Goal: Transaction & Acquisition: Obtain resource

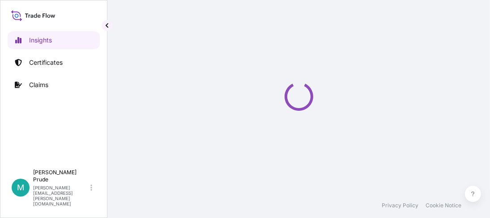
select select "2025"
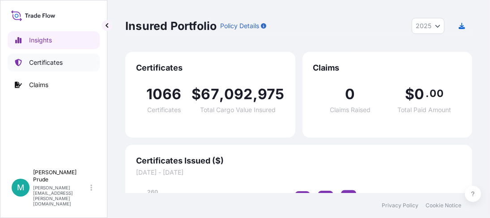
click at [50, 61] on p "Certificates" at bounding box center [46, 62] width 34 height 9
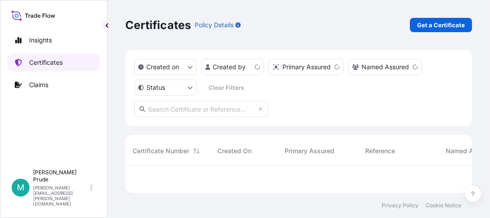
scroll to position [24, 340]
click at [432, 26] on p "Get a Certificate" at bounding box center [441, 25] width 48 height 9
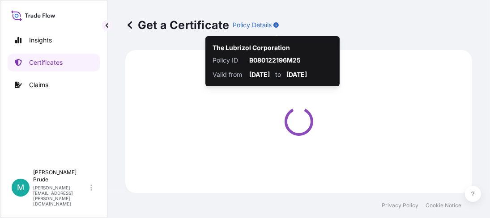
select select "Barge"
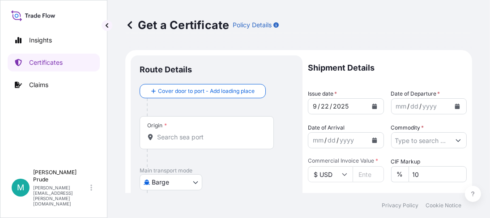
click at [455, 104] on icon "Calendar" at bounding box center [457, 106] width 5 height 5
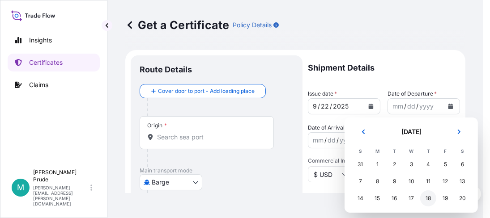
click at [431, 199] on div "18" at bounding box center [428, 199] width 16 height 16
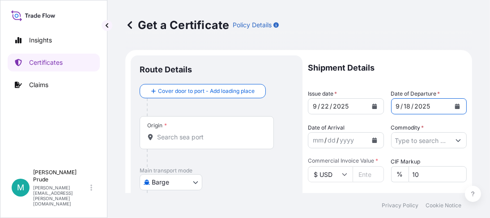
click at [372, 139] on icon "Calendar" at bounding box center [374, 140] width 5 height 5
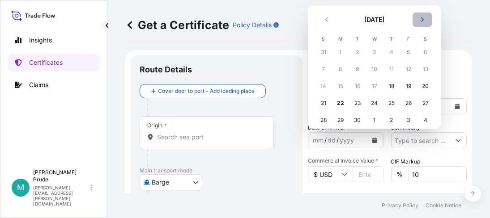
click at [421, 18] on icon "Next" at bounding box center [422, 19] width 3 height 4
click at [339, 70] on div "3" at bounding box center [341, 69] width 16 height 16
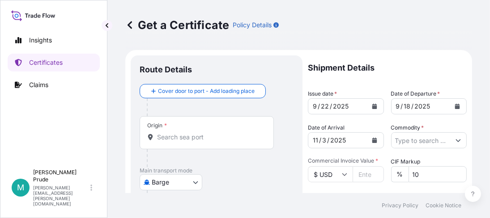
click at [361, 170] on input "Commercial Invoice Value *" at bounding box center [368, 175] width 31 height 16
paste input "36872.74"
type input "36872.74"
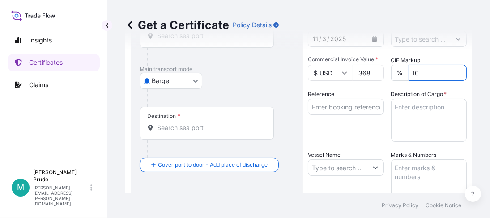
scroll to position [90, 0]
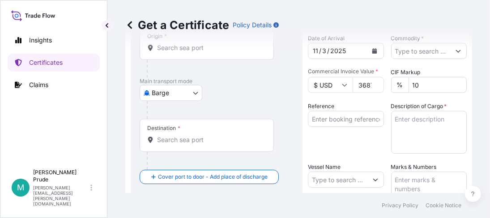
click at [340, 119] on input "Reference" at bounding box center [346, 119] width 76 height 16
paste input "80000109122"
type input "80000109122"
click at [399, 121] on textarea "Description of Cargo *" at bounding box center [429, 132] width 76 height 43
paste textarea "64 - 4G FIBERBOARD BOXES CARBOPOL ULTREZ 10 POLYMER, BOX Not Regulated. NMFC 15…"
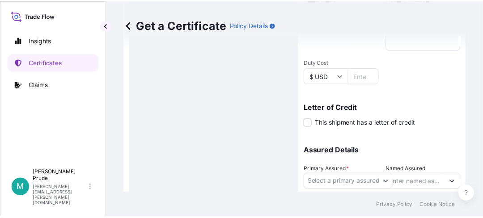
scroll to position [269, 0]
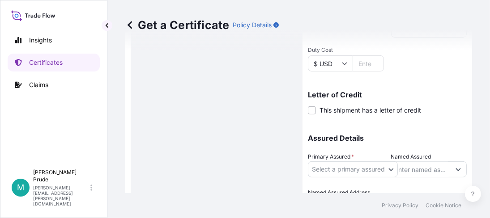
type textarea "64 - 4G FIBERBOARD BOXES CARBOPOL ULTREZ 10 POLYMER, BOX Not Regulated. NMFC 15…"
click at [350, 171] on body "Insights Certificates Claims M [PERSON_NAME] [PERSON_NAME][EMAIL_ADDRESS][PERSO…" at bounding box center [245, 109] width 490 height 218
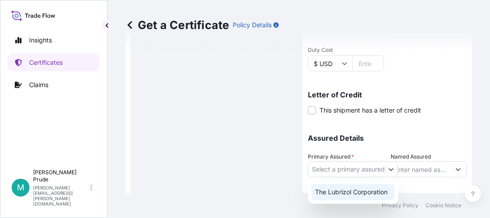
click at [352, 188] on div "The Lubrizol Corporation" at bounding box center [353, 192] width 83 height 16
select select "31566"
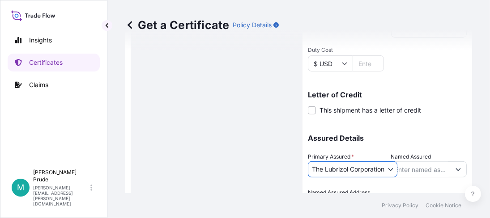
click at [408, 168] on input "Named Assured" at bounding box center [421, 170] width 59 height 16
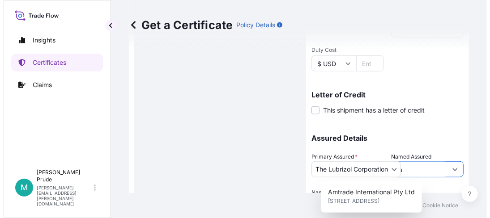
scroll to position [247, 0]
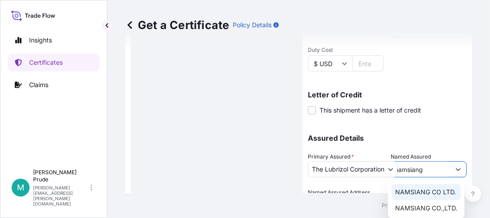
click at [429, 198] on div "NAMSIANG CO LTD." at bounding box center [426, 192] width 69 height 16
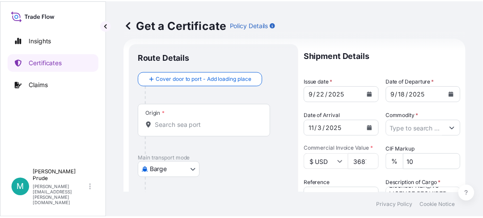
scroll to position [0, 0]
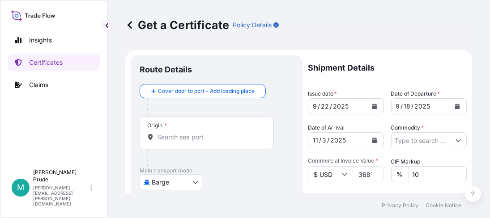
type input "NAMSIANG CO LTD."
click at [180, 132] on div "Origin *" at bounding box center [207, 132] width 134 height 33
click at [180, 133] on input "Origin *" at bounding box center [210, 137] width 106 height 9
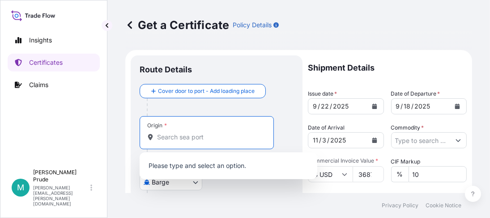
scroll to position [247, 0]
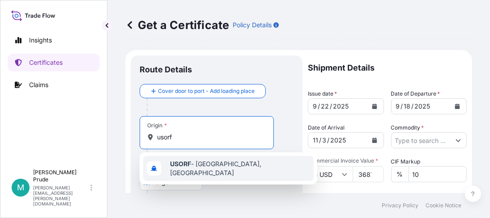
click at [214, 167] on span "USORF - [GEOGRAPHIC_DATA], [GEOGRAPHIC_DATA]" at bounding box center [240, 169] width 140 height 18
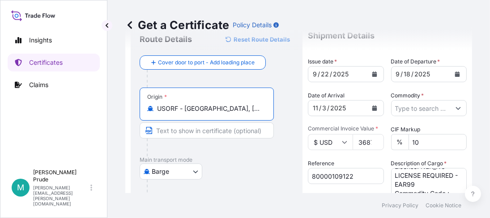
scroll to position [44, 0]
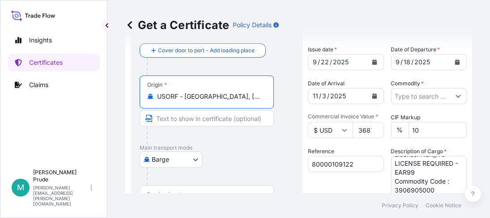
type input "USORF - [GEOGRAPHIC_DATA], [GEOGRAPHIC_DATA]"
click at [196, 158] on body "1 option available. Insights Certificates Claims M [PERSON_NAME] [PERSON_NAME][…" at bounding box center [245, 109] width 490 height 218
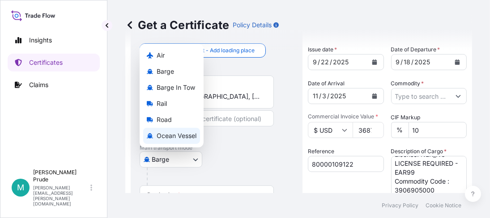
click at [192, 138] on span "Ocean Vessel" at bounding box center [177, 136] width 40 height 9
select select "Ocean Vessel"
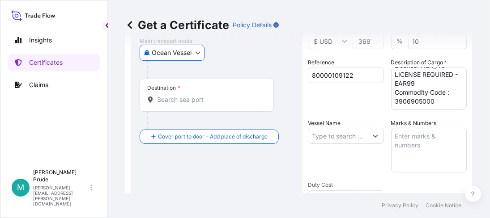
scroll to position [134, 0]
click at [184, 102] on input "Destination *" at bounding box center [210, 99] width 106 height 9
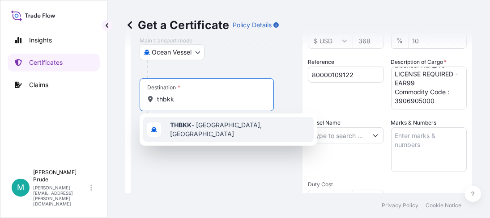
click at [217, 120] on div "THBKK - [GEOGRAPHIC_DATA], [GEOGRAPHIC_DATA]" at bounding box center [228, 129] width 171 height 25
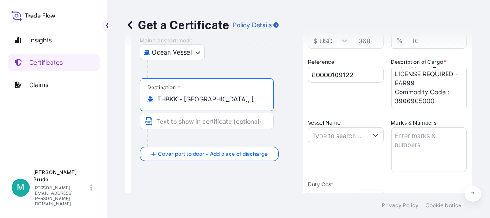
type input "THBKK - [GEOGRAPHIC_DATA], [GEOGRAPHIC_DATA]"
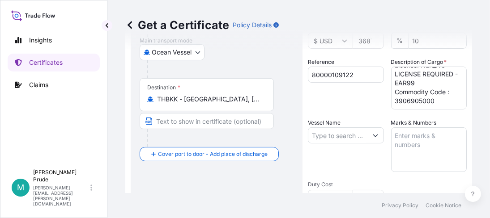
click at [328, 135] on input "Vessel Name" at bounding box center [337, 136] width 59 height 16
paste input "ONE MILLAU"
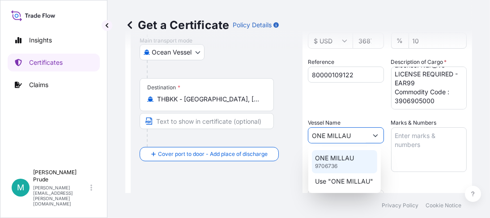
click at [329, 160] on p "ONE MILLAU" at bounding box center [335, 158] width 39 height 9
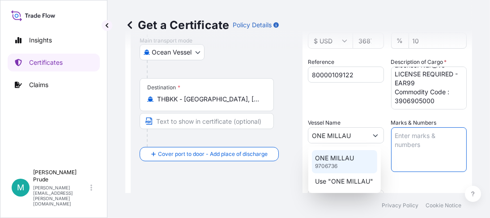
click at [319, 161] on p "ONE MILLAU" at bounding box center [335, 158] width 39 height 9
type input "ONE MILLAU9706736"
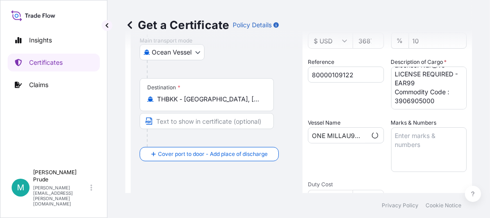
drag, startPoint x: 239, startPoint y: 186, endPoint x: 282, endPoint y: 174, distance: 44.8
click at [239, 186] on div "Route Details Reset Route Details Cover door to port - Add loading place Place …" at bounding box center [217, 148] width 154 height 434
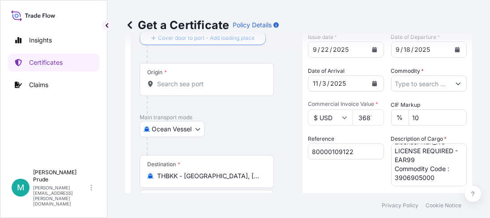
scroll to position [0, 0]
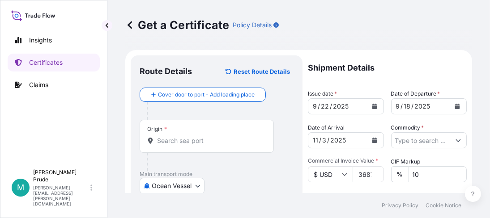
click at [180, 141] on input "Origin *" at bounding box center [210, 141] width 106 height 9
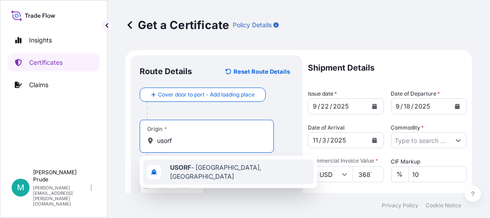
click at [175, 171] on b "USORF" at bounding box center [180, 168] width 21 height 8
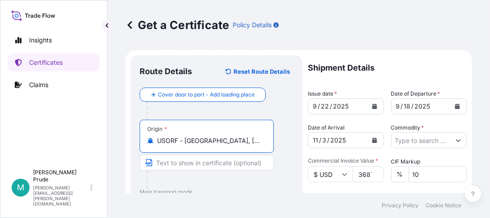
type input "USORF - [GEOGRAPHIC_DATA], [GEOGRAPHIC_DATA]"
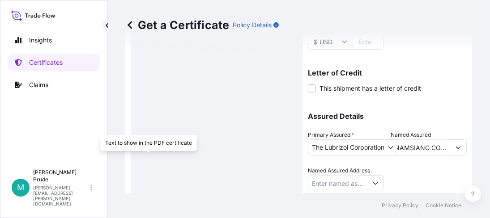
scroll to position [313, 0]
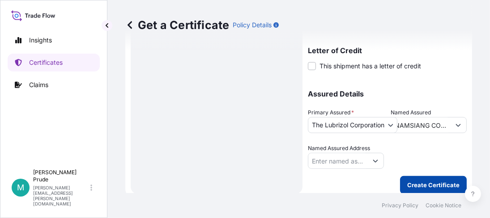
click at [424, 191] on button "Create Certificate" at bounding box center [433, 185] width 67 height 18
click at [429, 184] on p "Create Certificate" at bounding box center [433, 185] width 52 height 9
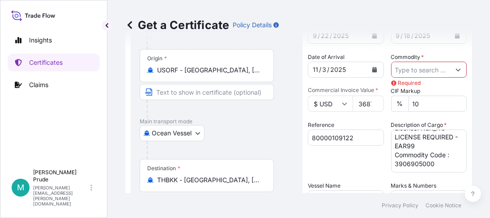
scroll to position [90, 0]
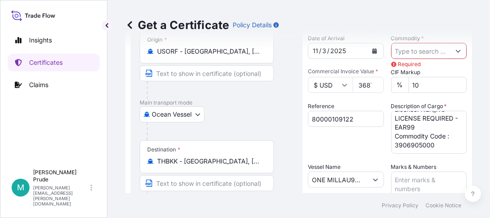
click at [450, 50] on div "Get a Certificate Policy Details" at bounding box center [298, 25] width 347 height 50
click at [455, 50] on div "Get a Certificate Policy Details" at bounding box center [298, 25] width 347 height 50
drag, startPoint x: 427, startPoint y: 57, endPoint x: 427, endPoint y: 51, distance: 6.3
click at [427, 55] on input "Commodity *" at bounding box center [421, 51] width 59 height 16
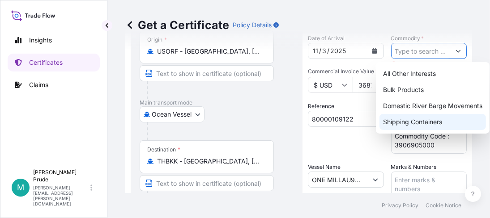
click at [423, 120] on div "Shipping Containers" at bounding box center [433, 122] width 107 height 16
type input "Shipping Containers"
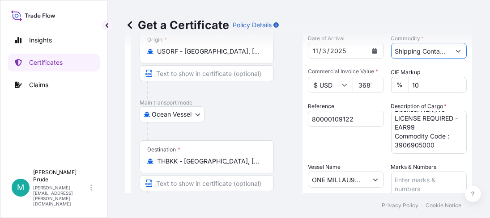
scroll to position [318, 0]
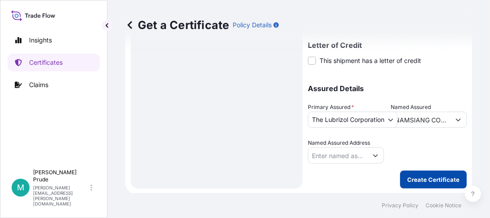
click at [435, 180] on p "Create Certificate" at bounding box center [433, 179] width 52 height 9
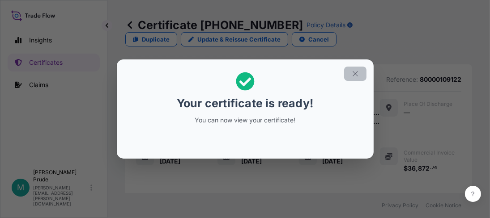
click at [360, 77] on button "button" at bounding box center [355, 74] width 22 height 14
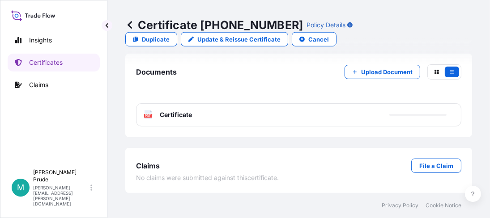
scroll to position [697, 0]
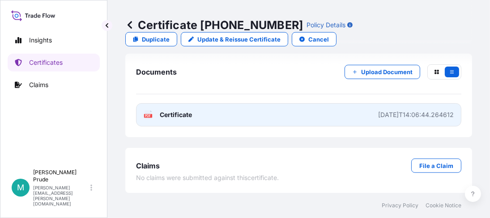
click at [193, 113] on link "PDF Certificate [DATE]T14:06:44.264612" at bounding box center [298, 114] width 325 height 23
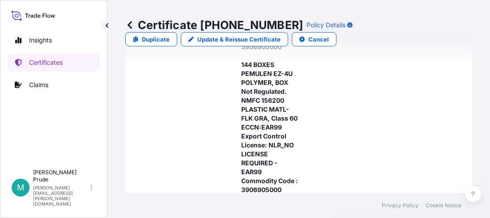
scroll to position [294, 0]
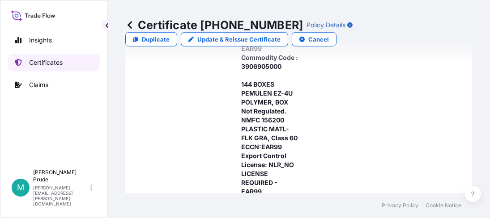
click at [44, 61] on p "Certificates" at bounding box center [46, 62] width 34 height 9
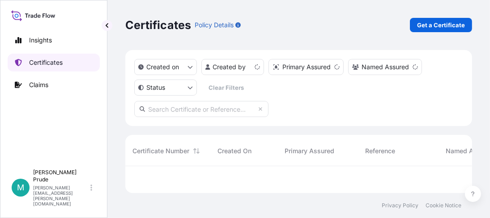
scroll to position [24, 340]
click at [200, 107] on input "text" at bounding box center [201, 109] width 134 height 16
click at [205, 105] on input "text" at bounding box center [201, 109] width 134 height 16
paste input "80000109122"
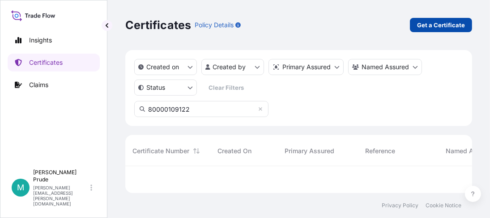
type input "80000109122"
click at [435, 27] on p "Get a Certificate" at bounding box center [441, 25] width 48 height 9
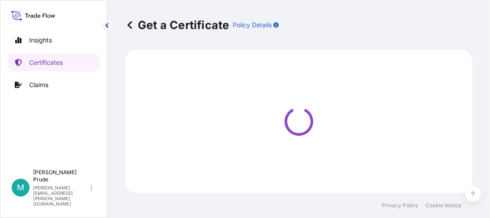
select select "Barge"
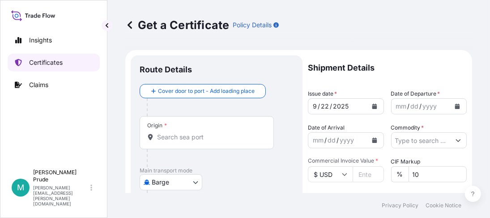
click at [47, 61] on p "Certificates" at bounding box center [46, 62] width 34 height 9
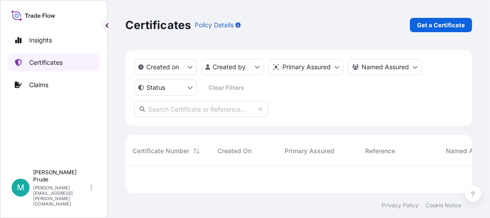
scroll to position [24, 340]
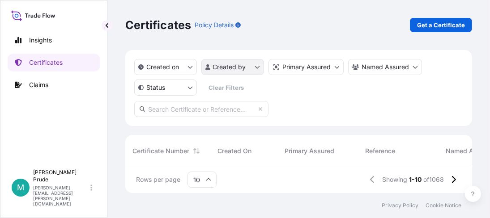
click at [252, 70] on html "Insights Certificates Claims M [PERSON_NAME] [PERSON_NAME][EMAIL_ADDRESS][PERSO…" at bounding box center [245, 109] width 490 height 218
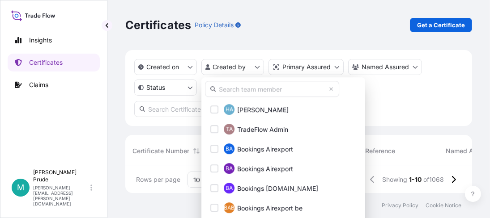
click at [253, 85] on input "text" at bounding box center [272, 89] width 134 height 16
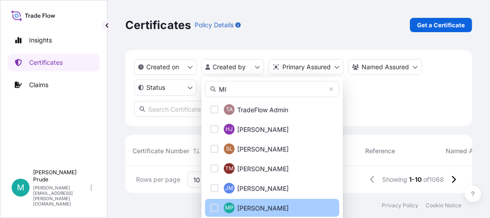
type input "MI"
click at [218, 207] on div "Select Option" at bounding box center [214, 208] width 8 height 8
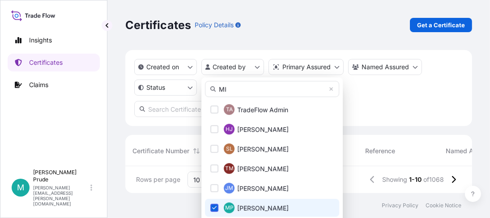
click at [401, 83] on html "Insights Certificates Claims M [PERSON_NAME] [PERSON_NAME][EMAIL_ADDRESS][PERSO…" at bounding box center [245, 109] width 490 height 218
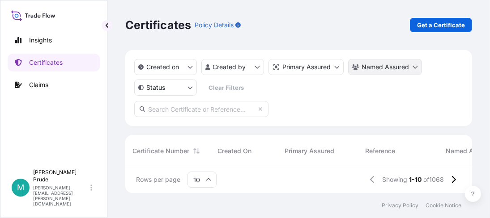
click at [377, 67] on html "Insights Certificates Claims M [PERSON_NAME] [PERSON_NAME][EMAIL_ADDRESS][PERSO…" at bounding box center [245, 109] width 490 height 218
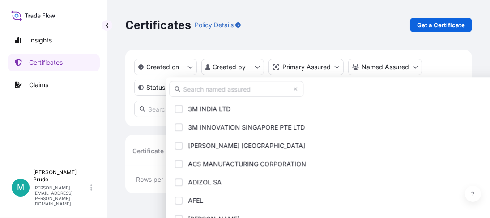
click at [247, 92] on input "text" at bounding box center [236, 89] width 134 height 16
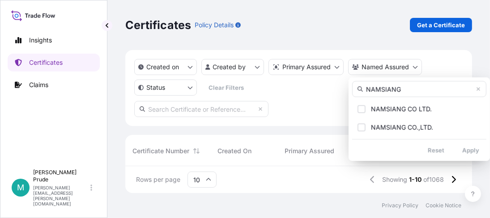
type input "NAMSIANG"
click at [433, 118] on div "NAMSIANG CO LTD. NAMSIANG CO.,LTD." at bounding box center [419, 118] width 134 height 35
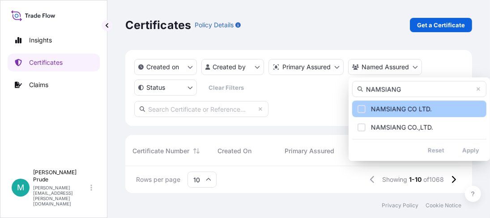
click at [432, 113] on button "NAMSIANG CO LTD." at bounding box center [419, 109] width 134 height 17
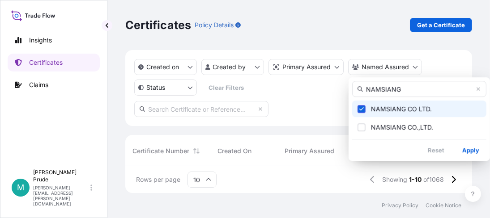
click at [308, 106] on html "Insights Certificates Claims M [PERSON_NAME] [PERSON_NAME][EMAIL_ADDRESS][PERSO…" at bounding box center [245, 109] width 490 height 218
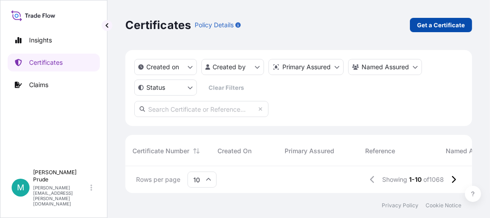
click at [441, 25] on p "Get a Certificate" at bounding box center [441, 25] width 48 height 9
select select "Barge"
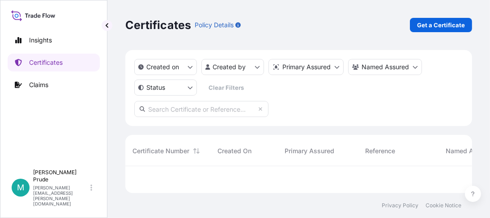
scroll to position [24, 340]
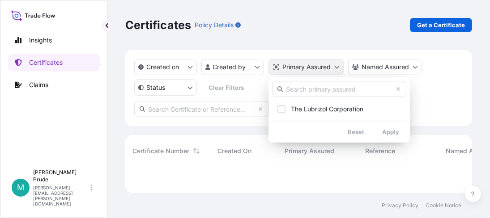
click at [329, 69] on html "Insights Certificates Claims M [PERSON_NAME] [PERSON_NAME][EMAIL_ADDRESS][PERSO…" at bounding box center [245, 109] width 490 height 218
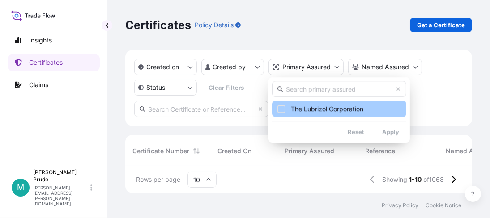
click at [328, 106] on span "The Lubrizol Corporation" at bounding box center [327, 109] width 73 height 9
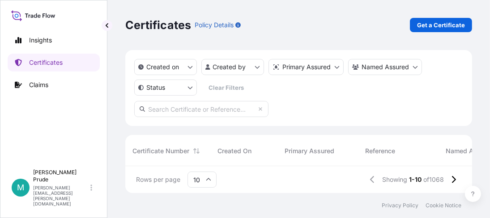
click at [368, 67] on html "Insights Certificates Claims M [PERSON_NAME] [PERSON_NAME][EMAIL_ADDRESS][PERSO…" at bounding box center [245, 109] width 490 height 218
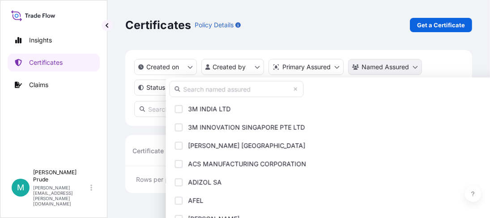
click at [376, 64] on html "Insights Certificates Claims M [PERSON_NAME] [PERSON_NAME][EMAIL_ADDRESS][PERSO…" at bounding box center [245, 109] width 490 height 218
click at [266, 86] on input "text" at bounding box center [236, 89] width 134 height 16
type input "A"
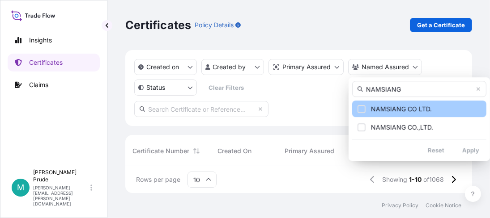
type input "NAMSIANG"
click at [394, 112] on span "NAMSIANG CO LTD." at bounding box center [401, 109] width 61 height 9
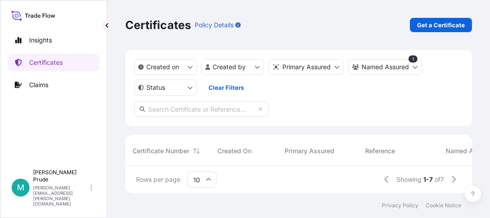
click at [230, 109] on input "text" at bounding box center [201, 109] width 134 height 16
paste input "80000109122"
type input "80000109122"
click at [190, 90] on html "Insights Certificates Claims M [PERSON_NAME] [PERSON_NAME][EMAIL_ADDRESS][PERSO…" at bounding box center [245, 109] width 490 height 218
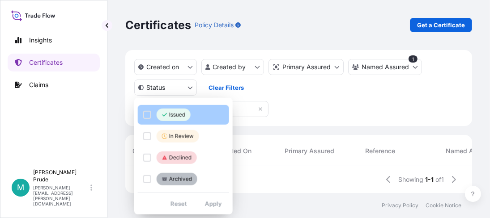
click at [179, 111] on span "Issued" at bounding box center [173, 115] width 23 height 9
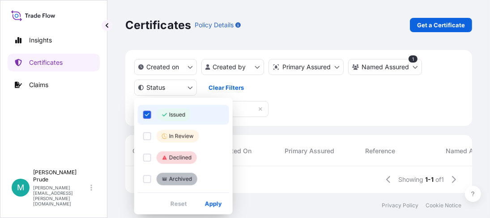
click at [354, 106] on html "Insights Certificates Claims M [PERSON_NAME] [PERSON_NAME][EMAIL_ADDRESS][PERSO…" at bounding box center [245, 109] width 490 height 218
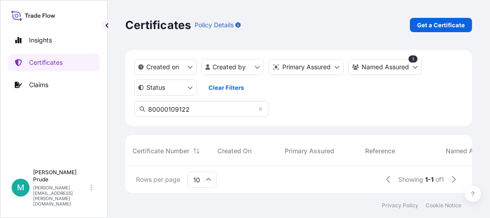
click at [410, 178] on span "Showing" at bounding box center [410, 179] width 25 height 9
click at [423, 180] on div "Showing 1-1 of 1" at bounding box center [421, 179] width 46 height 9
click at [431, 179] on span "1-1" at bounding box center [429, 179] width 9 height 9
click at [429, 181] on span "1-1" at bounding box center [429, 179] width 9 height 9
click at [389, 66] on html "Insights Certificates Claims M [PERSON_NAME] [PERSON_NAME][EMAIL_ADDRESS][PERSO…" at bounding box center [245, 109] width 490 height 218
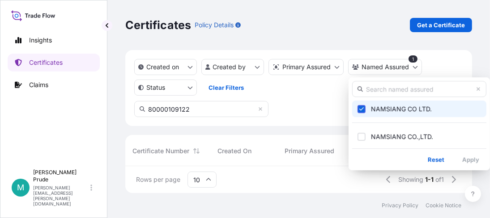
click at [395, 107] on span "NAMSIANG CO LTD." at bounding box center [401, 109] width 61 height 9
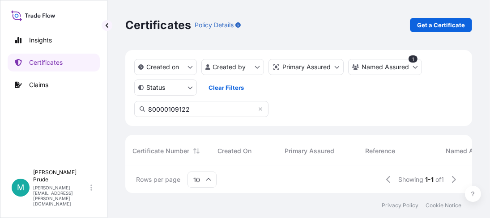
click at [322, 70] on html "Insights Certificates Claims M [PERSON_NAME] [PERSON_NAME][EMAIL_ADDRESS][PERSO…" at bounding box center [245, 109] width 490 height 218
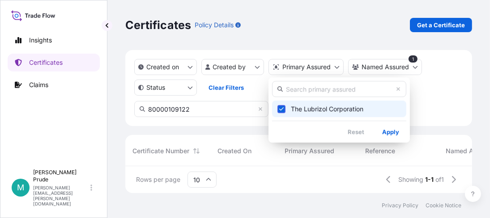
click at [322, 70] on html "Insights Certificates Claims M [PERSON_NAME] [PERSON_NAME][EMAIL_ADDRESS][PERSO…" at bounding box center [245, 109] width 490 height 218
click at [321, 107] on span "The Lubrizol Corporation" at bounding box center [327, 109] width 73 height 9
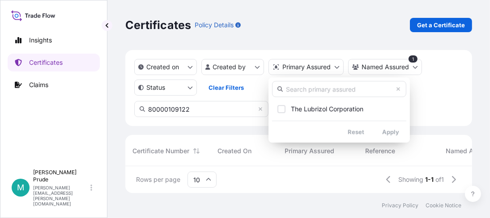
click at [419, 103] on html "Insights Certificates Claims M [PERSON_NAME] [PERSON_NAME][EMAIL_ADDRESS][PERSO…" at bounding box center [245, 109] width 490 height 218
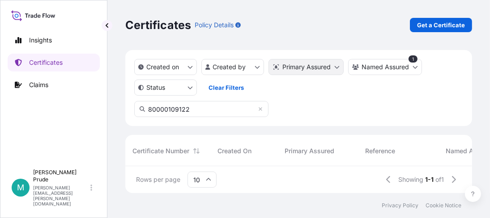
click at [304, 67] on html "Insights Certificates Claims M [PERSON_NAME] [PERSON_NAME][EMAIL_ADDRESS][PERSO…" at bounding box center [245, 109] width 490 height 218
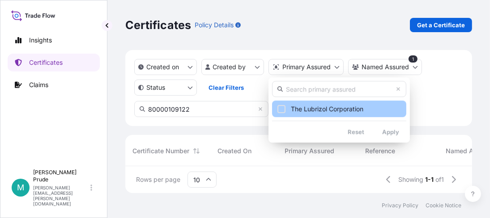
drag, startPoint x: 291, startPoint y: 112, endPoint x: 295, endPoint y: 109, distance: 5.1
click at [292, 111] on span "The Lubrizol Corporation" at bounding box center [327, 109] width 73 height 9
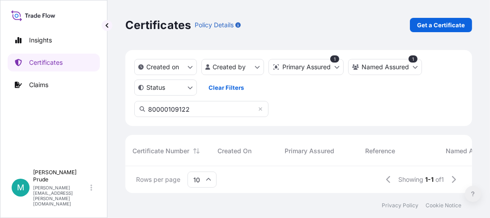
click at [474, 194] on button at bounding box center [473, 194] width 16 height 16
click at [275, 94] on div "Created on Created by Primary Assured 1 Named Assured 1 Status Clear Filters" at bounding box center [298, 77] width 329 height 37
click at [175, 151] on span "Certificate Number" at bounding box center [160, 151] width 57 height 9
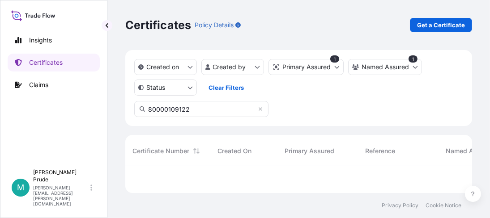
click at [175, 151] on span "Certificate Number" at bounding box center [160, 151] width 57 height 9
click at [175, 150] on span "Certificate Number" at bounding box center [160, 151] width 57 height 9
click at [207, 177] on input "10" at bounding box center [202, 180] width 29 height 16
click at [207, 176] on input "10" at bounding box center [202, 180] width 29 height 16
click at [422, 182] on div "Showing 1-1 of 1" at bounding box center [421, 179] width 46 height 9
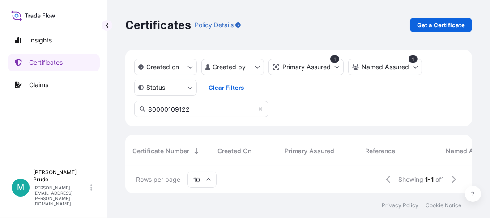
click at [437, 181] on span "of 1" at bounding box center [440, 179] width 9 height 9
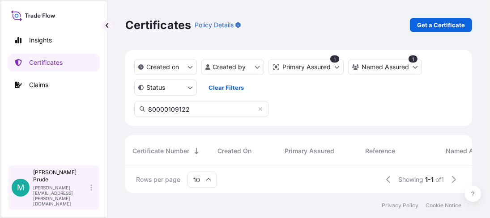
click at [94, 196] on div "[PERSON_NAME] [PERSON_NAME][EMAIL_ADDRESS][PERSON_NAME][DOMAIN_NAME]" at bounding box center [64, 188] width 63 height 38
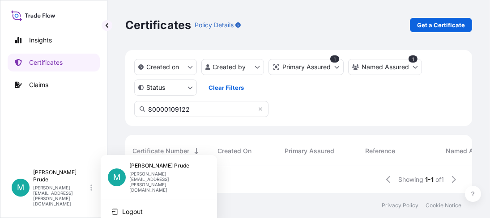
drag, startPoint x: 86, startPoint y: 154, endPoint x: 83, endPoint y: 148, distance: 6.6
click at [85, 152] on div "Insights Certificates Claims" at bounding box center [54, 94] width 92 height 142
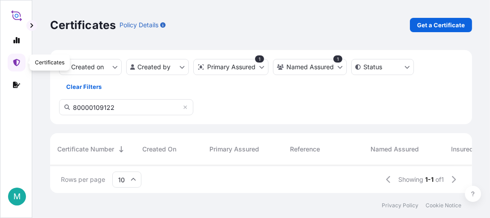
scroll to position [26, 415]
click at [19, 60] on icon at bounding box center [16, 62] width 7 height 7
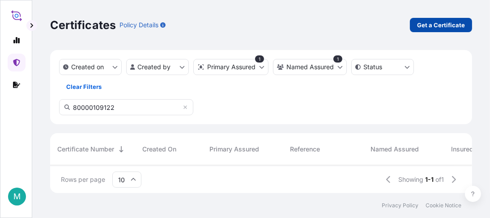
click at [440, 21] on link "Get a Certificate" at bounding box center [441, 25] width 62 height 14
select select "Barge"
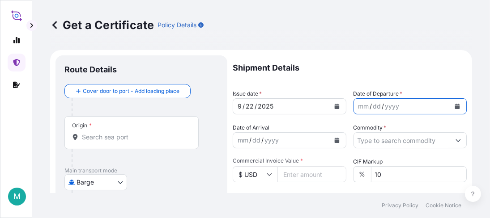
click at [450, 108] on button "Calendar" at bounding box center [457, 106] width 14 height 14
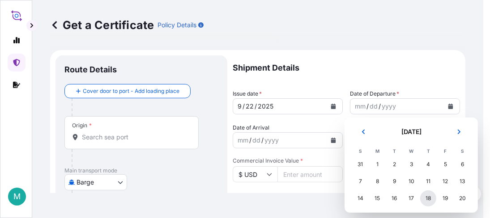
click at [431, 196] on div "18" at bounding box center [428, 199] width 16 height 16
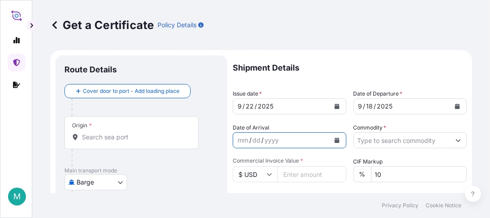
click at [338, 137] on button "Calendar" at bounding box center [337, 140] width 14 height 14
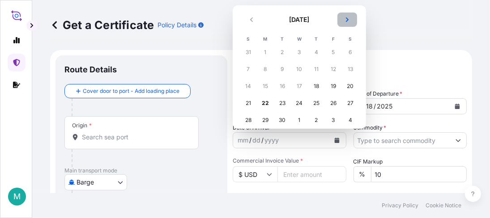
click at [350, 18] on button "Next" at bounding box center [348, 20] width 20 height 14
click at [260, 69] on div "3" at bounding box center [265, 69] width 16 height 16
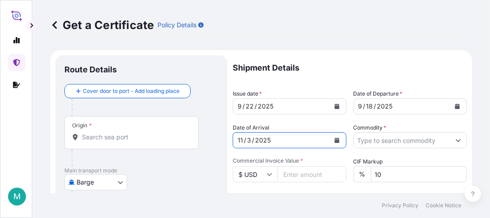
click at [334, 141] on icon "Calendar" at bounding box center [336, 140] width 5 height 5
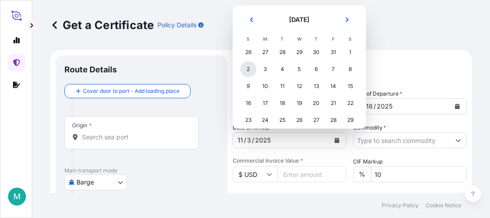
click at [246, 69] on div "2" at bounding box center [248, 69] width 16 height 16
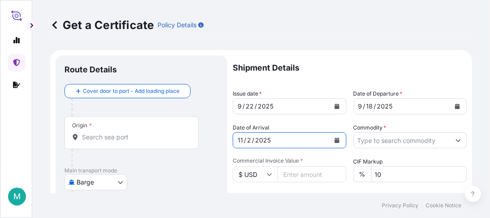
scroll to position [44, 0]
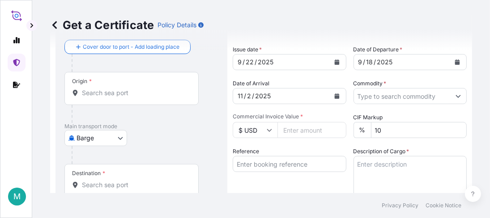
click at [294, 130] on input "Commercial Invoice Value *" at bounding box center [312, 130] width 69 height 16
type input "15721.08"
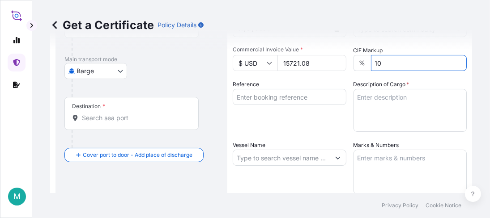
scroll to position [50, 0]
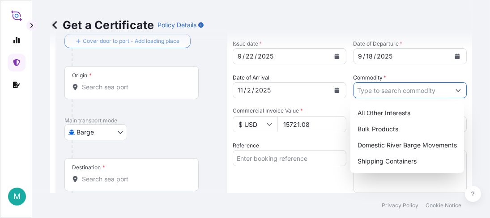
click at [450, 85] on button "Show suggestions" at bounding box center [458, 90] width 16 height 16
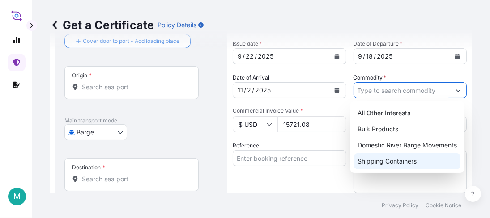
click at [427, 159] on div "Shipping Containers" at bounding box center [407, 162] width 107 height 16
type input "Shipping Containers"
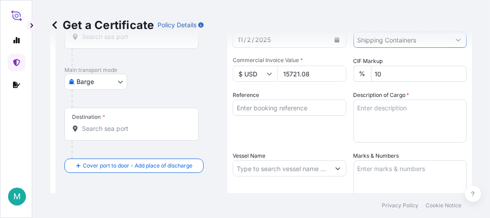
scroll to position [120, 0]
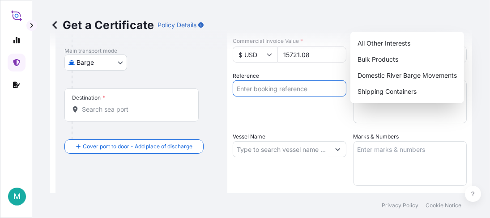
drag, startPoint x: 258, startPoint y: 93, endPoint x: 225, endPoint y: 88, distance: 33.5
click at [258, 93] on input "Reference" at bounding box center [290, 89] width 114 height 16
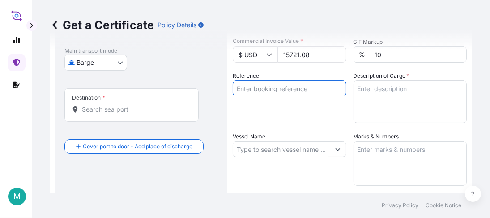
click at [284, 88] on input "Reference" at bounding box center [290, 89] width 114 height 16
paste input "80000109550"
type input "80000109550"
click at [384, 93] on textarea "Description of Cargo *" at bounding box center [411, 102] width 114 height 43
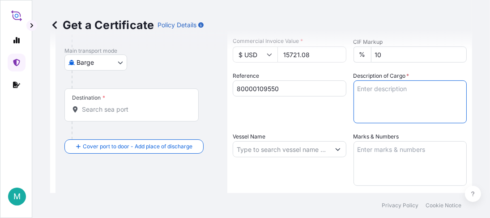
paste textarea "40 DRUMS GLUCAMATE DOE-120 THICKENER, 41G FBR Not Regulated. Flash Point: 368.0…"
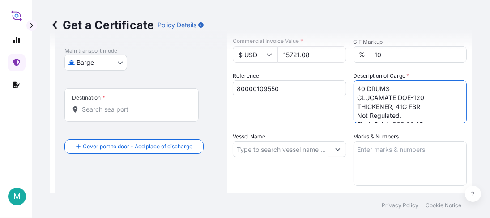
scroll to position [59, 0]
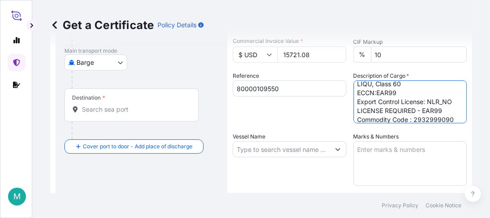
type textarea "40 DRUMS GLUCAMATE DOE-120 THICKENER, 41G FBR Not Regulated. Flash Point: 368.0…"
click at [319, 164] on div "Vessel Name" at bounding box center [290, 159] width 114 height 54
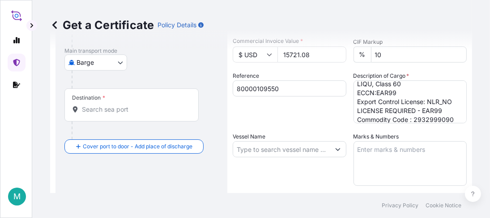
click at [285, 146] on input "Vessel Name" at bounding box center [281, 149] width 97 height 16
paste input "APL YANGSHAN"
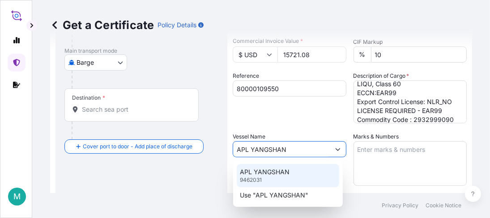
click at [287, 169] on p "APL YANGSHAN" at bounding box center [265, 172] width 50 height 9
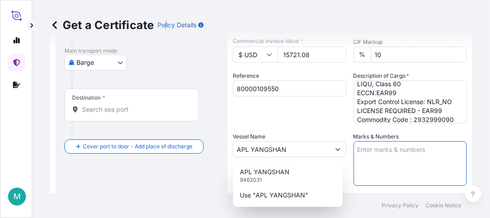
click at [165, 27] on p "Policy Details" at bounding box center [177, 25] width 39 height 9
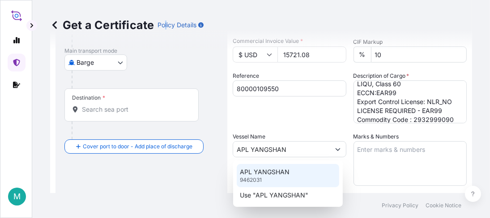
click at [277, 174] on p "APL YANGSHAN" at bounding box center [265, 172] width 50 height 9
type input "APL YANGSHAN9462031"
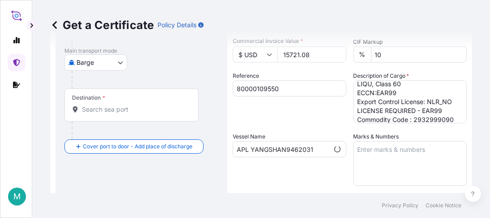
click at [203, 168] on div "Route Details Cover door to port - Add loading place Place of loading Road / [G…" at bounding box center [141, 161] width 154 height 434
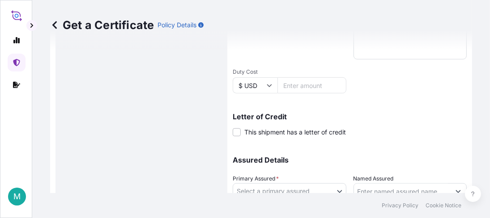
scroll to position [299, 0]
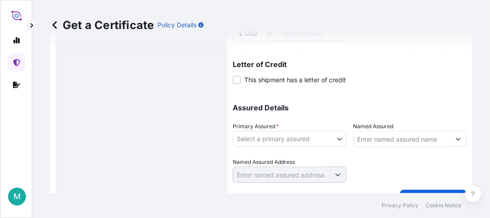
click at [313, 140] on body "M Get a Certificate Policy Details Route Details Cover door to port - Add loadi…" at bounding box center [245, 109] width 490 height 218
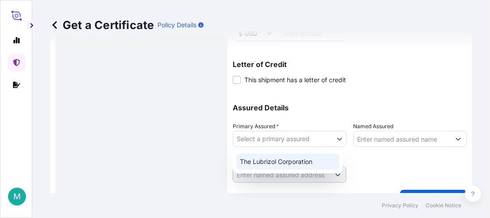
click at [308, 159] on div "The Lubrizol Corporation" at bounding box center [287, 162] width 103 height 16
select select "31566"
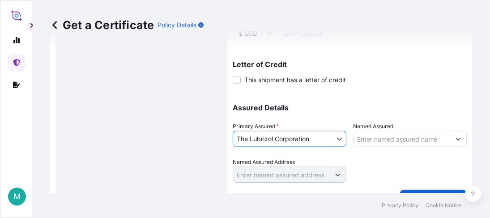
click at [390, 137] on input "Named Assured" at bounding box center [402, 139] width 97 height 16
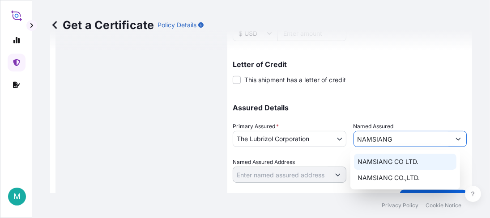
click at [432, 162] on div "NAMSIANG CO LTD." at bounding box center [405, 162] width 103 height 16
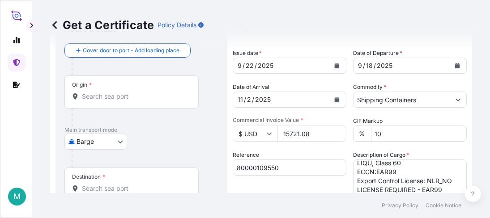
scroll to position [0, 0]
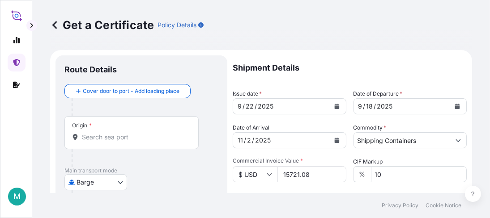
type input "NAMSIANG CO LTD."
click at [132, 140] on input "Origin *" at bounding box center [135, 137] width 106 height 9
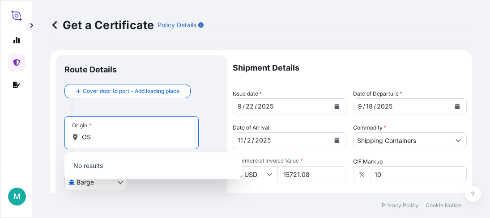
type input "O"
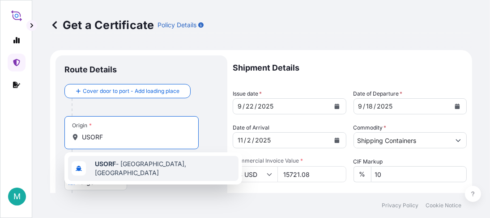
click at [122, 164] on span "USORF - [GEOGRAPHIC_DATA], [GEOGRAPHIC_DATA]" at bounding box center [165, 169] width 140 height 18
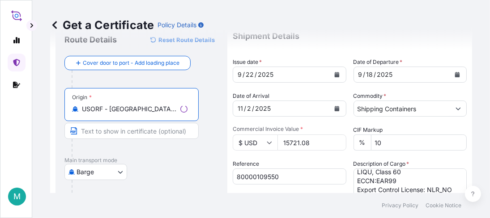
scroll to position [44, 0]
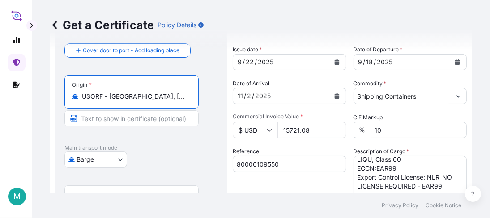
type input "USORF - [GEOGRAPHIC_DATA], [GEOGRAPHIC_DATA]"
click at [118, 159] on body "1 option available. M Get a Certificate Policy Details Route Details Reset Rout…" at bounding box center [245, 109] width 490 height 218
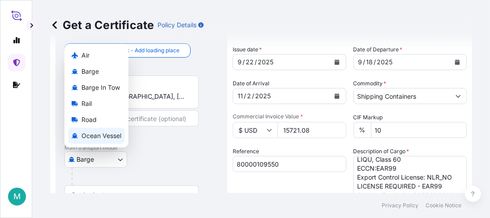
click at [111, 137] on span "Ocean Vessel" at bounding box center [101, 136] width 40 height 9
select select "Ocean Vessel"
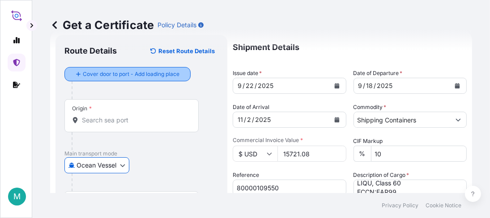
scroll to position [0, 0]
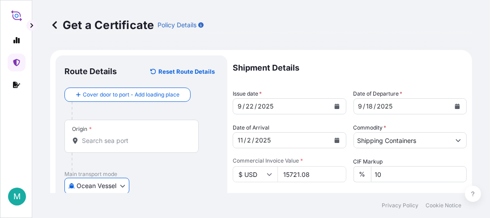
click at [116, 139] on input "Origin *" at bounding box center [135, 141] width 106 height 9
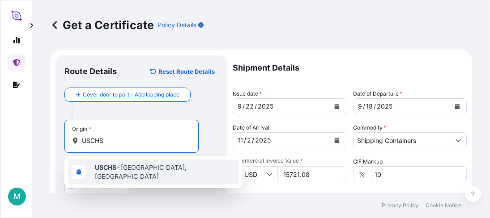
click at [161, 179] on div "USCHS - [GEOGRAPHIC_DATA], [GEOGRAPHIC_DATA]" at bounding box center [153, 172] width 171 height 25
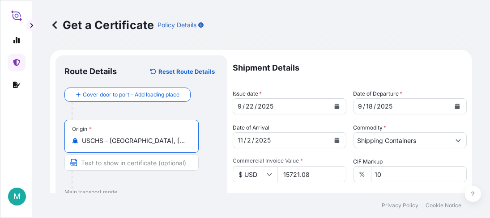
type input "USCHS - [GEOGRAPHIC_DATA], [GEOGRAPHIC_DATA]"
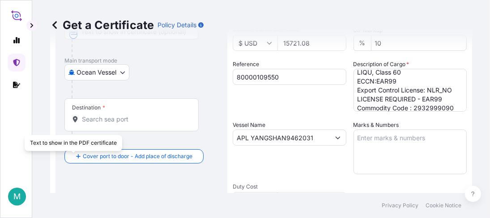
scroll to position [179, 0]
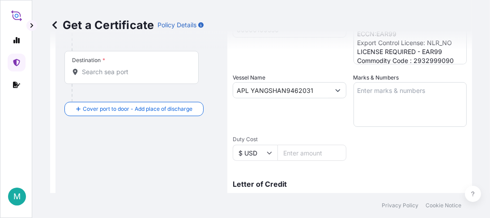
click at [106, 73] on input "Destination *" at bounding box center [135, 72] width 106 height 9
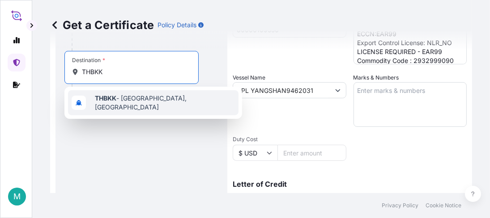
click at [138, 98] on span "THBKK - [GEOGRAPHIC_DATA], [GEOGRAPHIC_DATA]" at bounding box center [165, 103] width 140 height 18
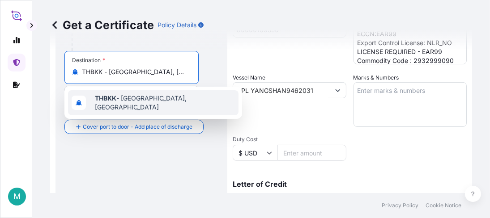
type input "THBKK - [GEOGRAPHIC_DATA], [GEOGRAPHIC_DATA]"
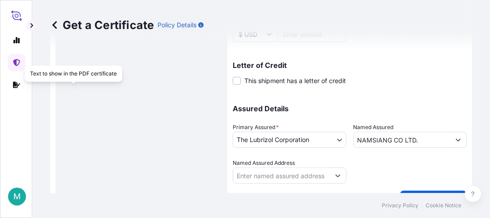
scroll to position [318, 0]
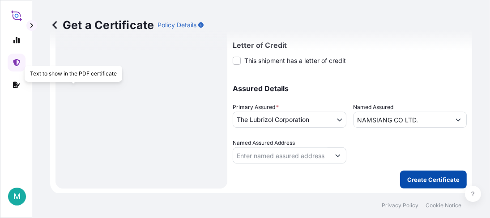
click at [446, 181] on p "Create Certificate" at bounding box center [433, 179] width 52 height 9
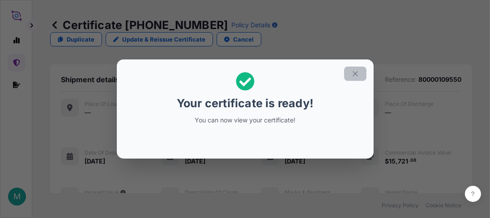
click at [360, 71] on button "button" at bounding box center [355, 74] width 22 height 14
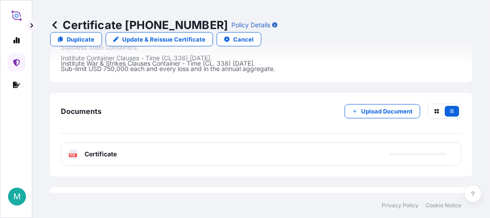
scroll to position [470, 0]
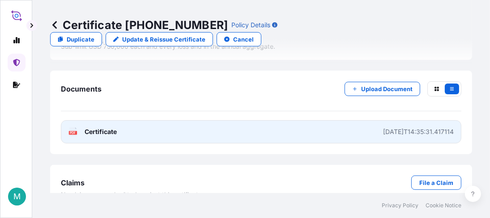
click at [155, 120] on link "PDF Certificate [DATE]T14:35:31.417114" at bounding box center [261, 131] width 401 height 23
